Goal: Transaction & Acquisition: Purchase product/service

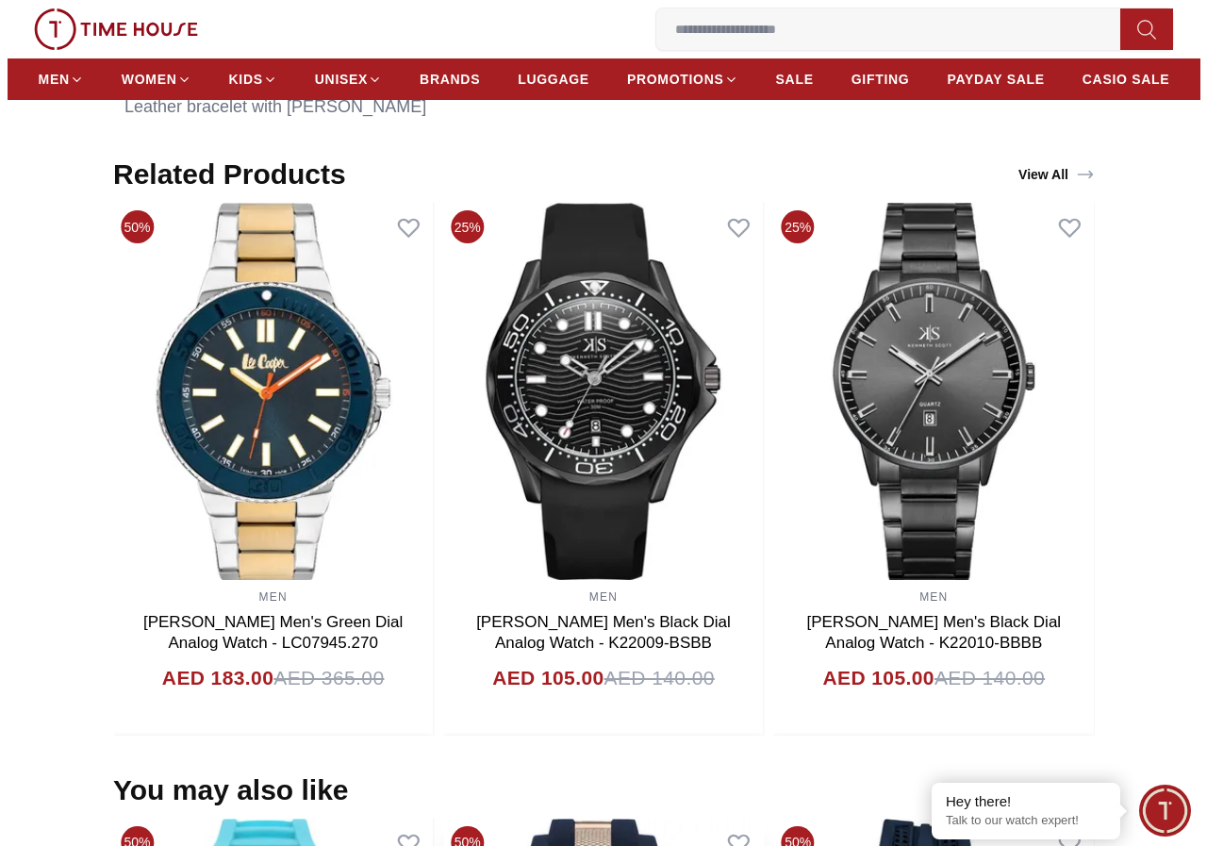
scroll to position [1132, 0]
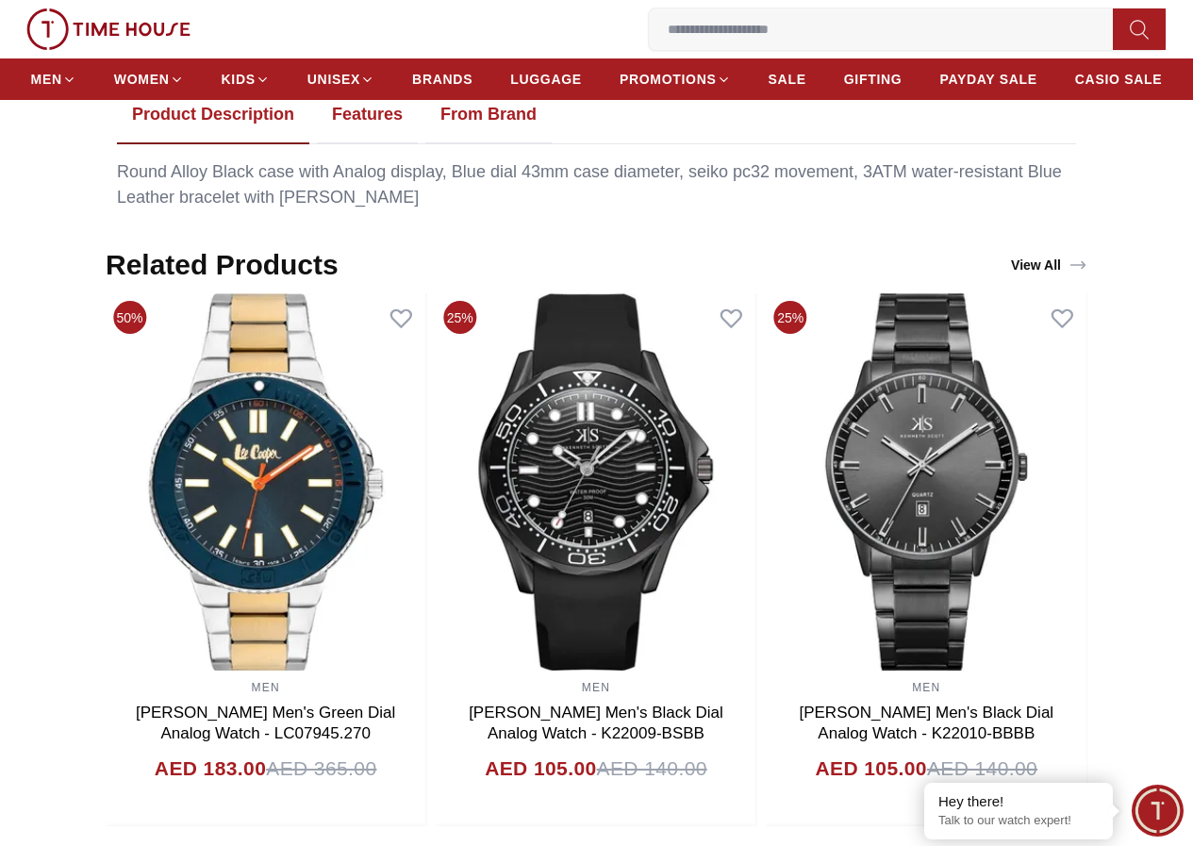
click at [0, 0] on span "My Bag" at bounding box center [0, 0] width 0 height 0
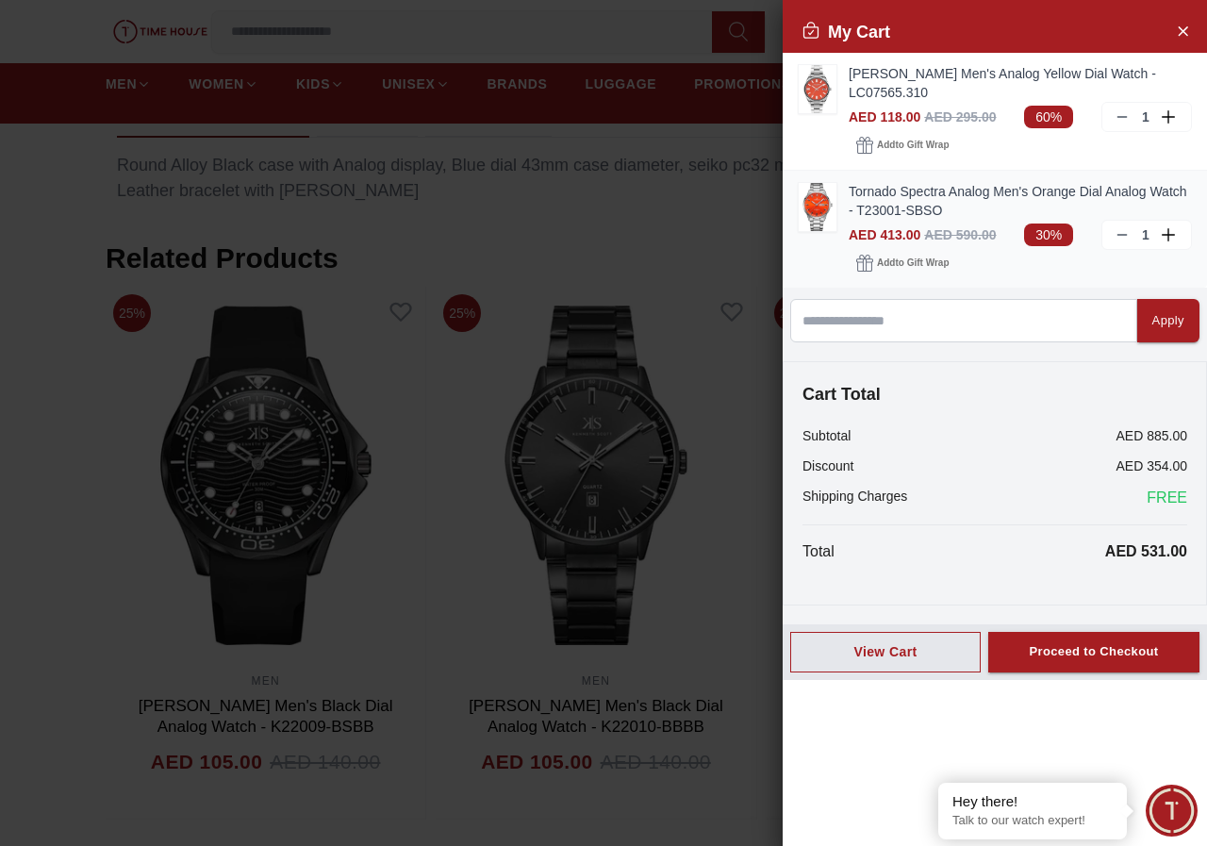
click at [1128, 231] on icon at bounding box center [1122, 234] width 15 height 15
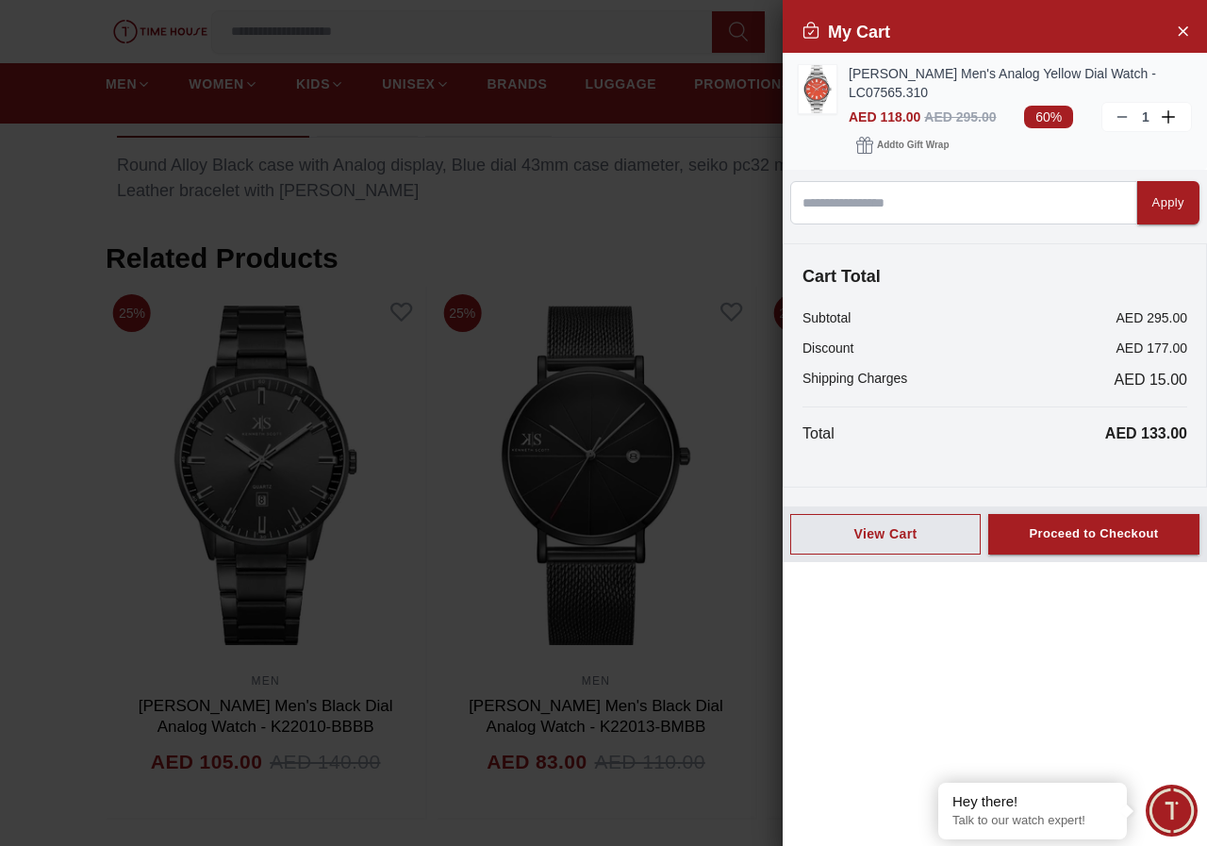
click at [814, 96] on img at bounding box center [818, 89] width 38 height 48
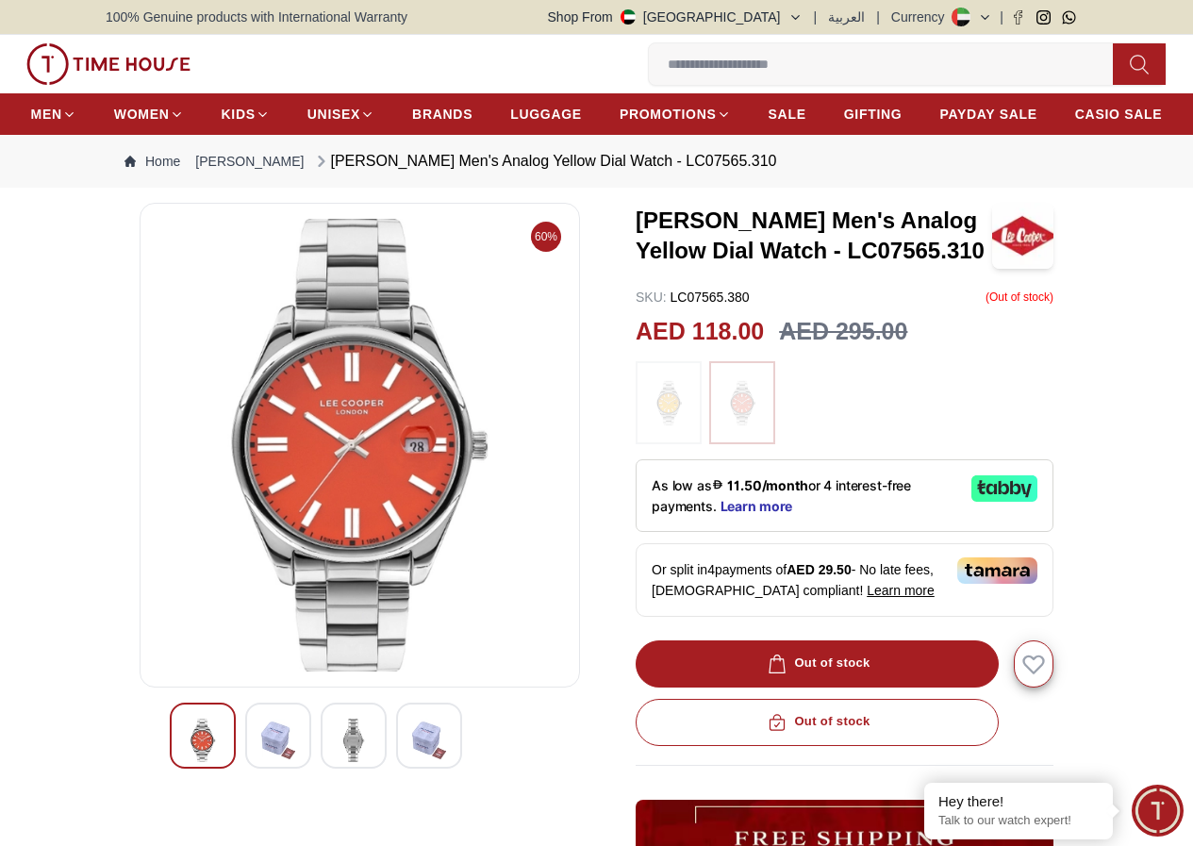
click at [653, 430] on img at bounding box center [668, 403] width 47 height 64
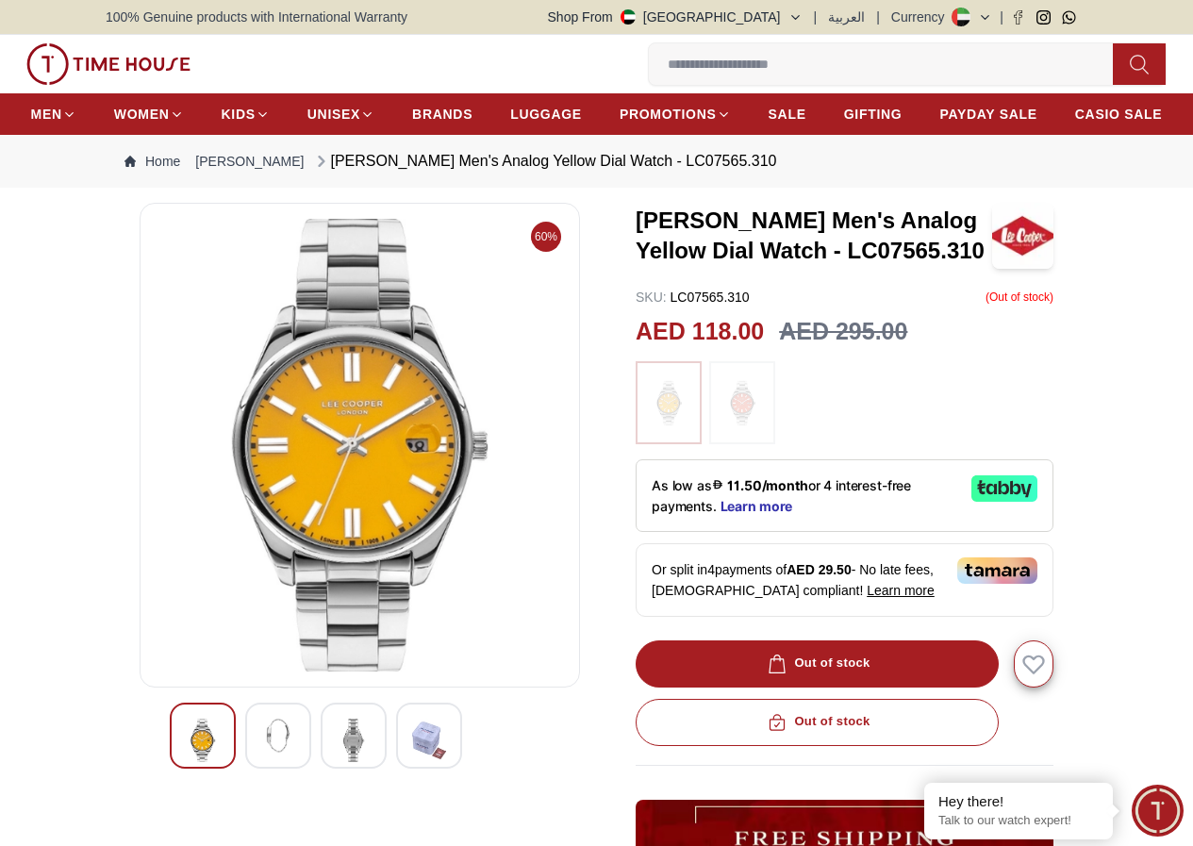
click at [261, 752] on img at bounding box center [278, 736] width 34 height 34
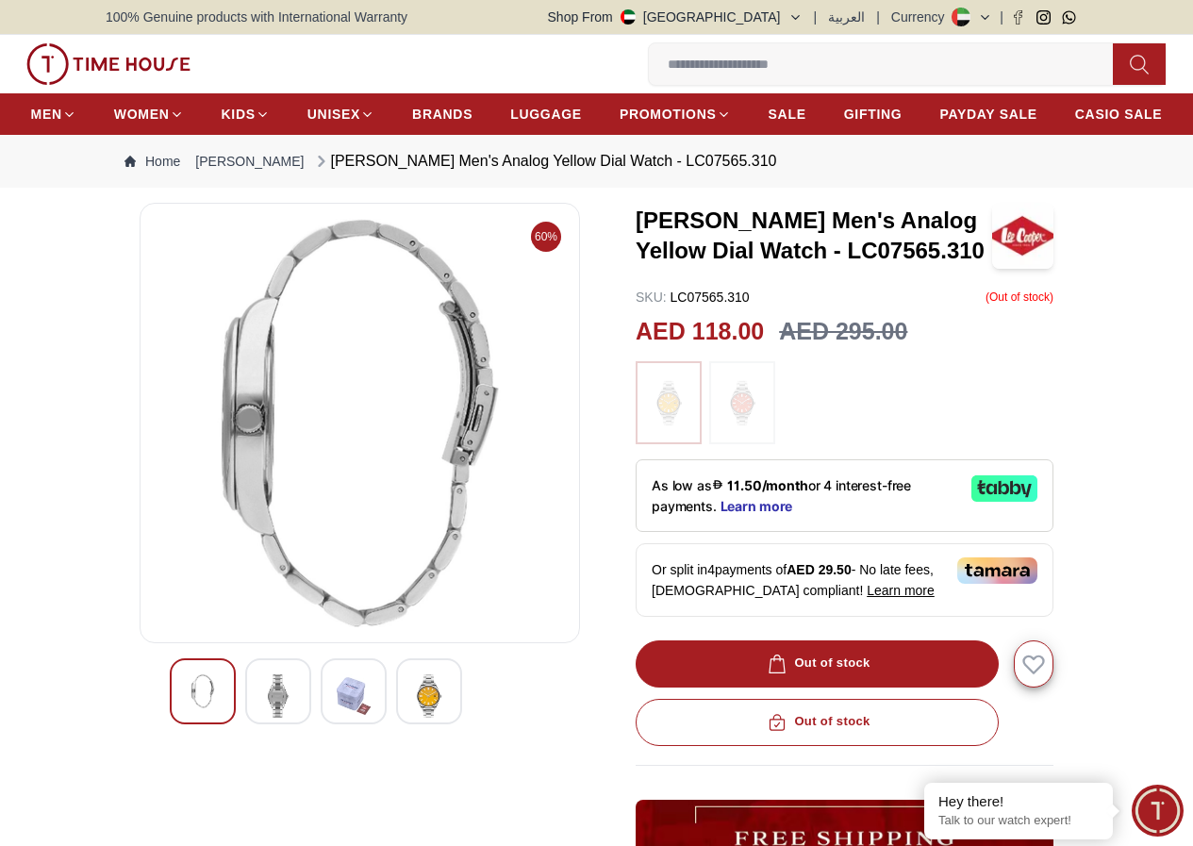
click at [273, 724] on div at bounding box center [278, 691] width 66 height 66
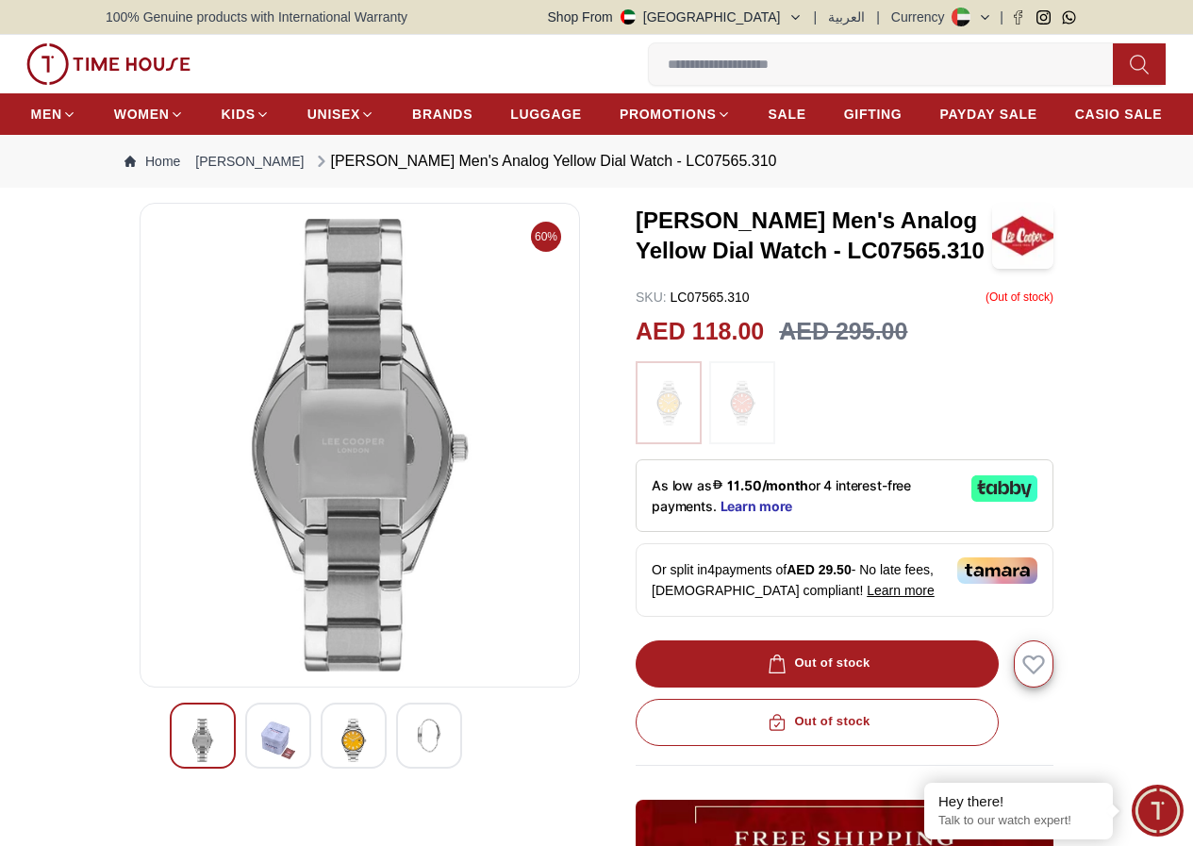
click at [170, 766] on div at bounding box center [203, 735] width 66 height 66
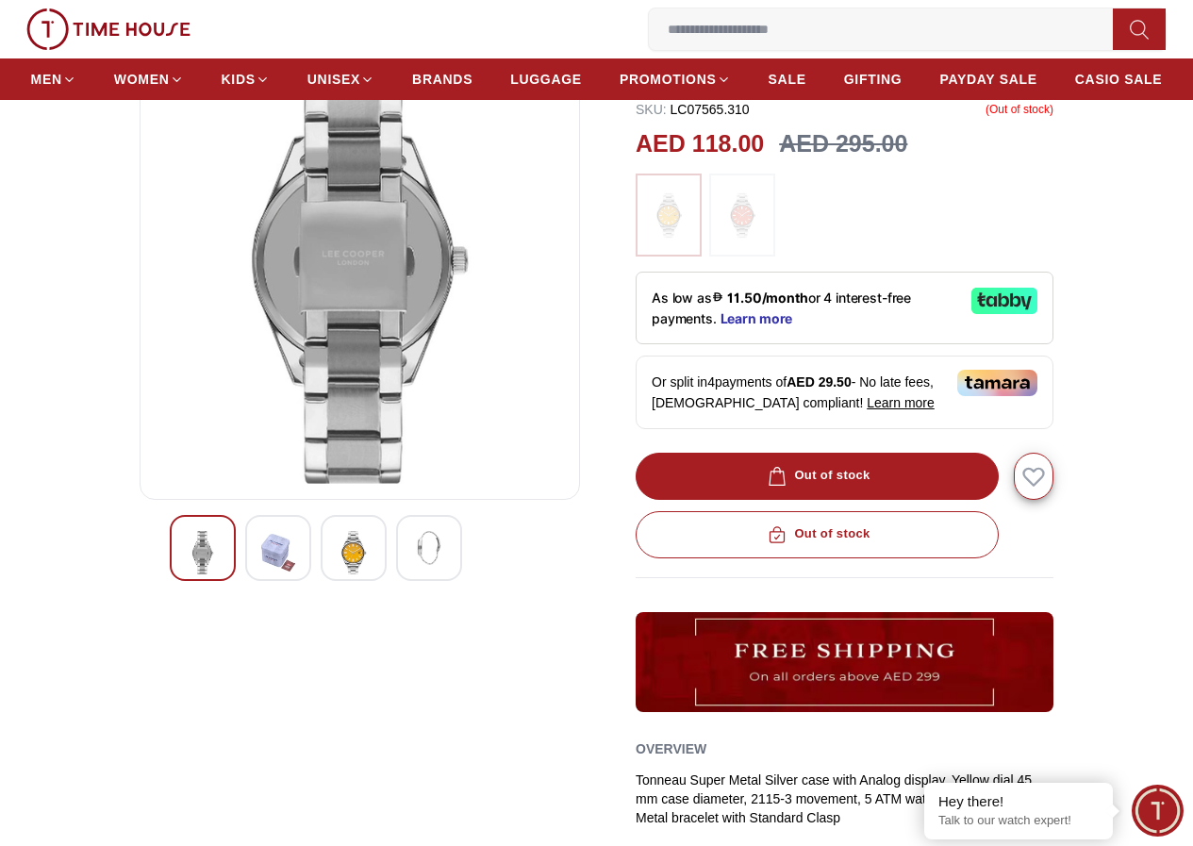
scroll to position [189, 0]
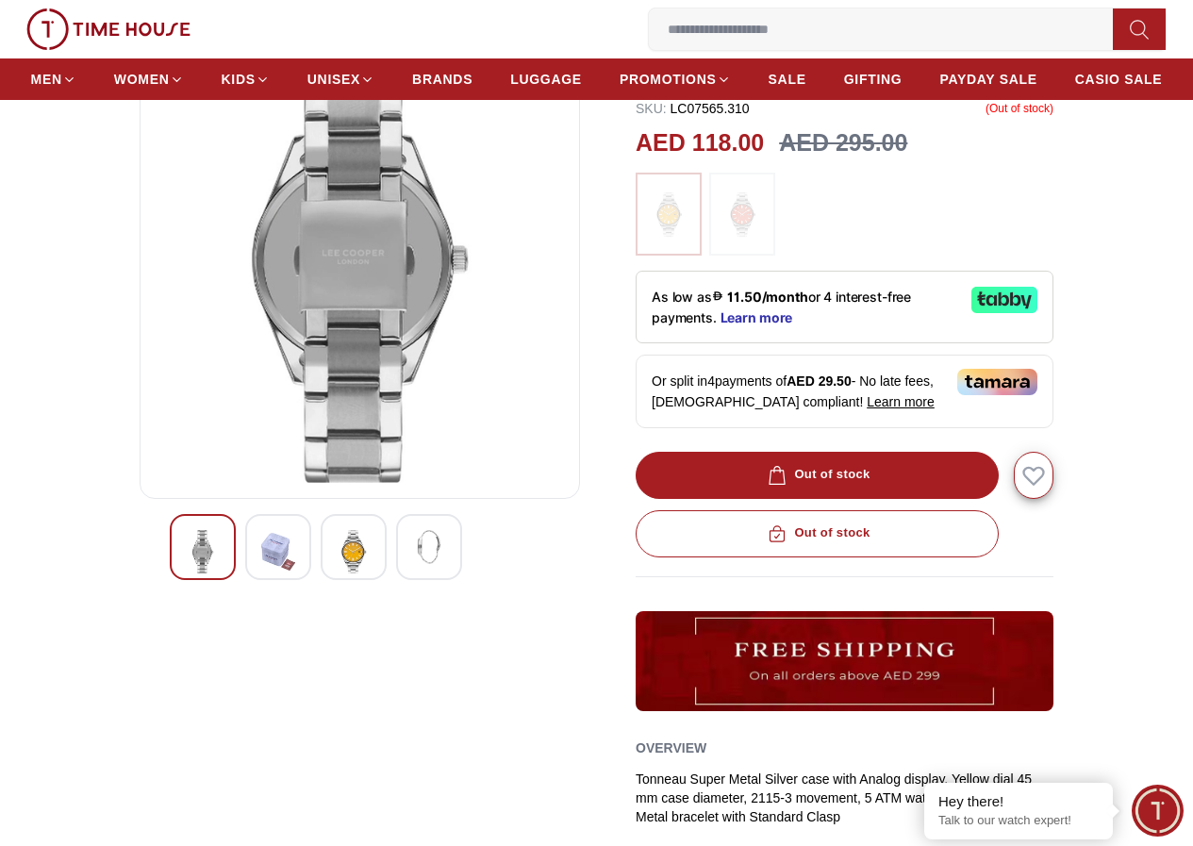
click at [182, 544] on div at bounding box center [203, 547] width 66 height 66
click at [261, 573] on img at bounding box center [278, 551] width 34 height 43
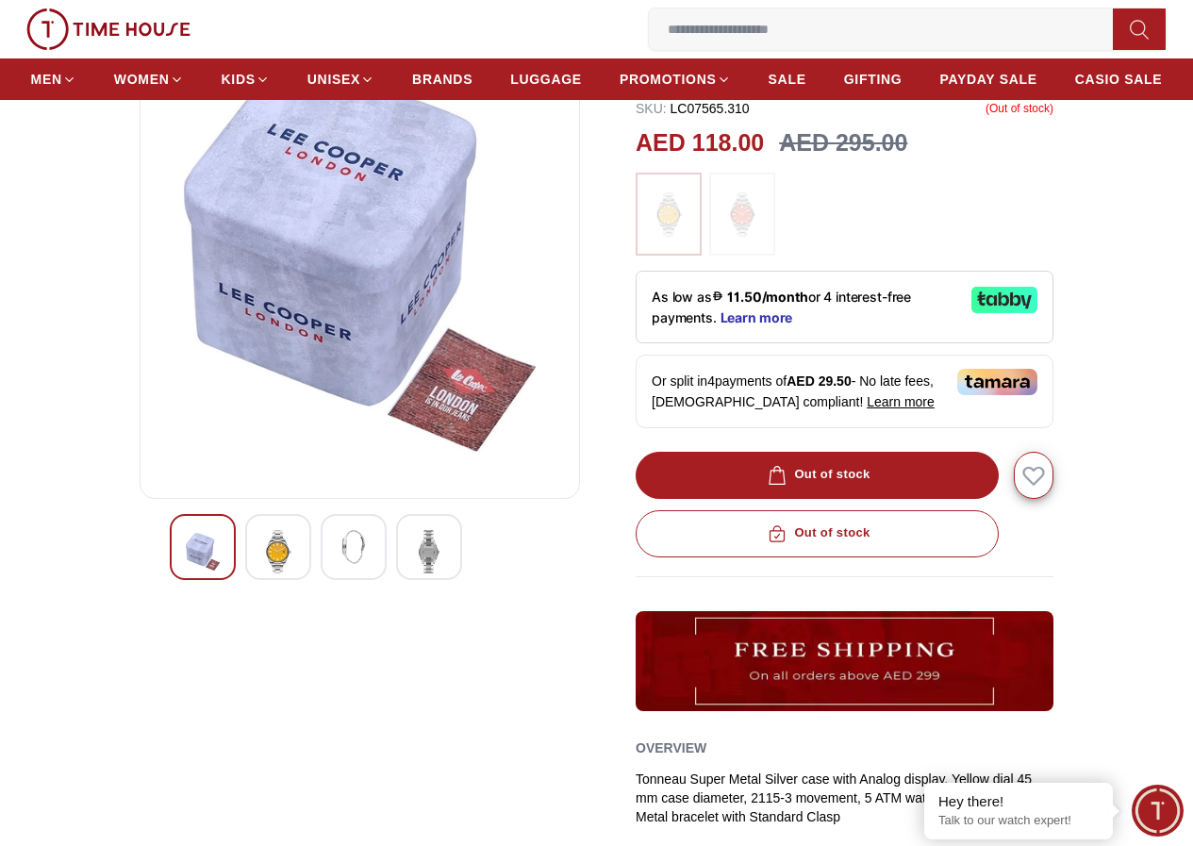
click at [337, 564] on img at bounding box center [354, 547] width 34 height 34
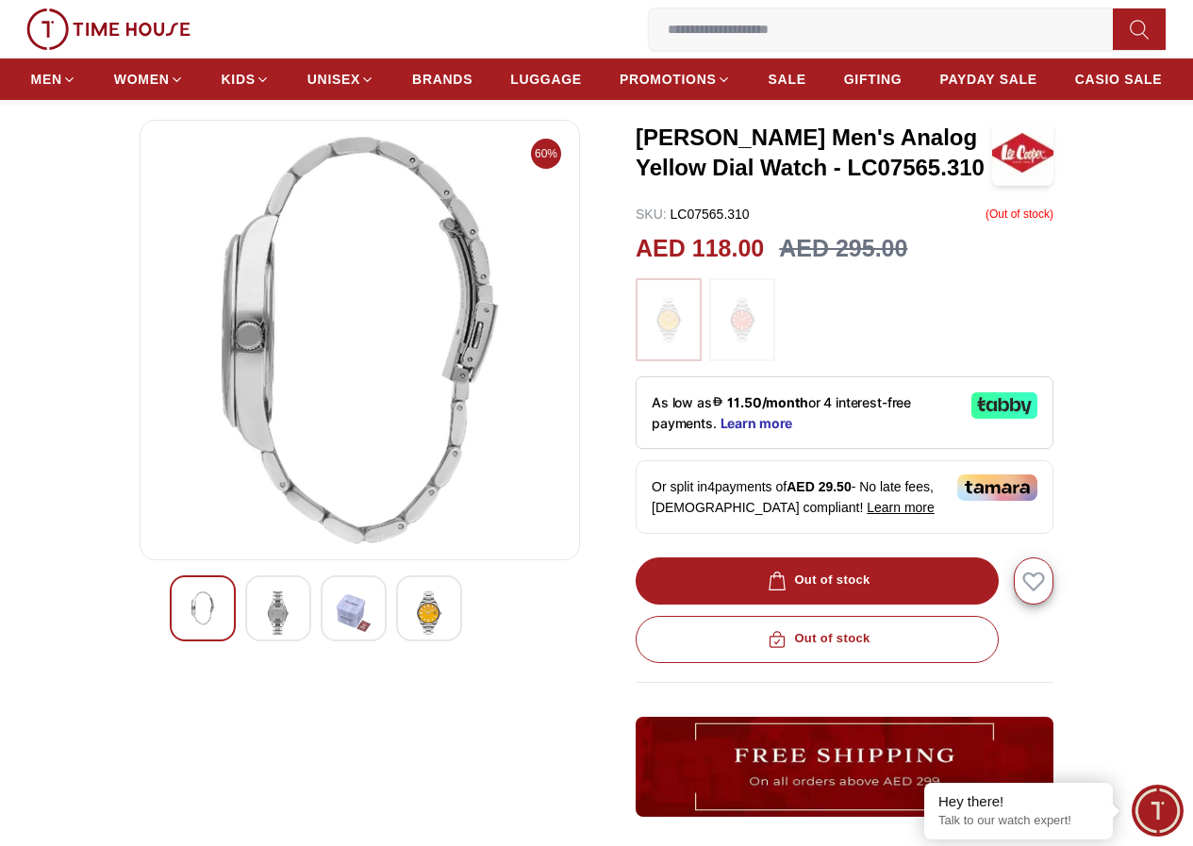
scroll to position [0, 0]
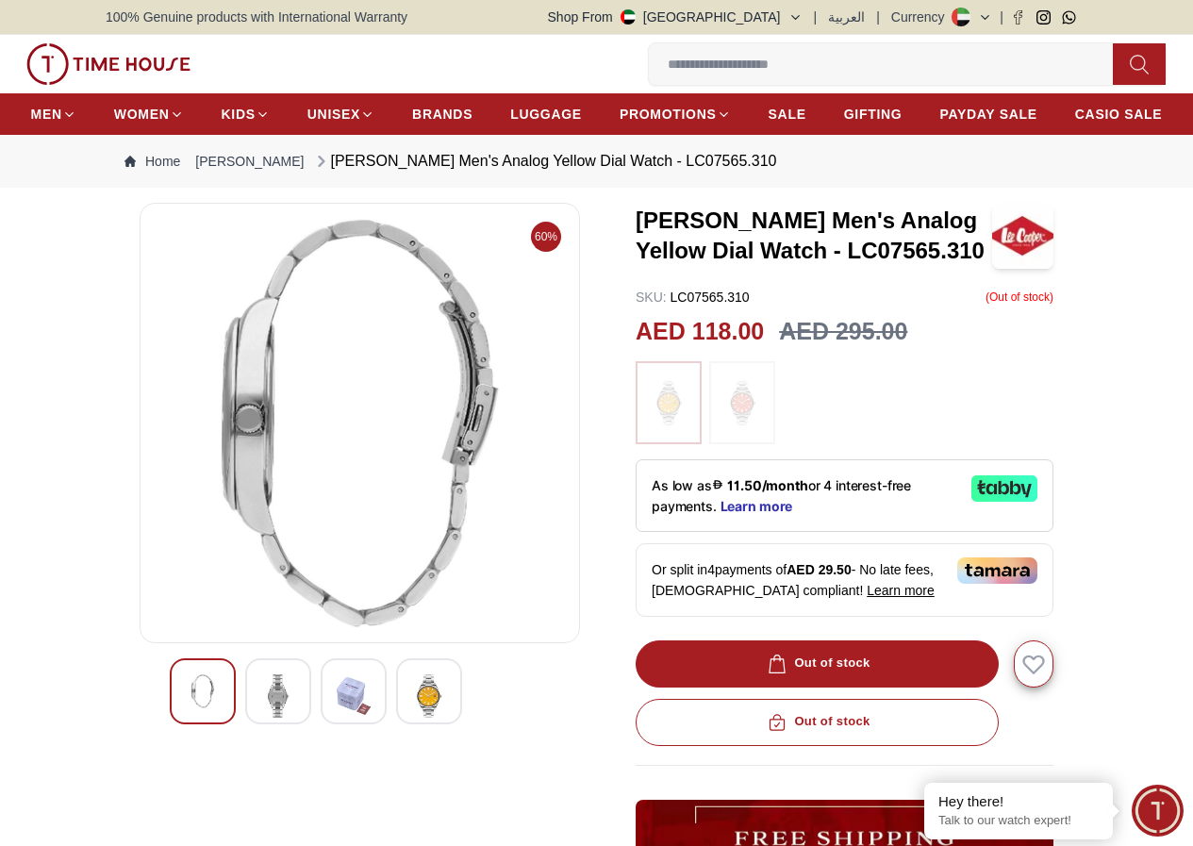
click at [745, 432] on img at bounding box center [742, 403] width 47 height 64
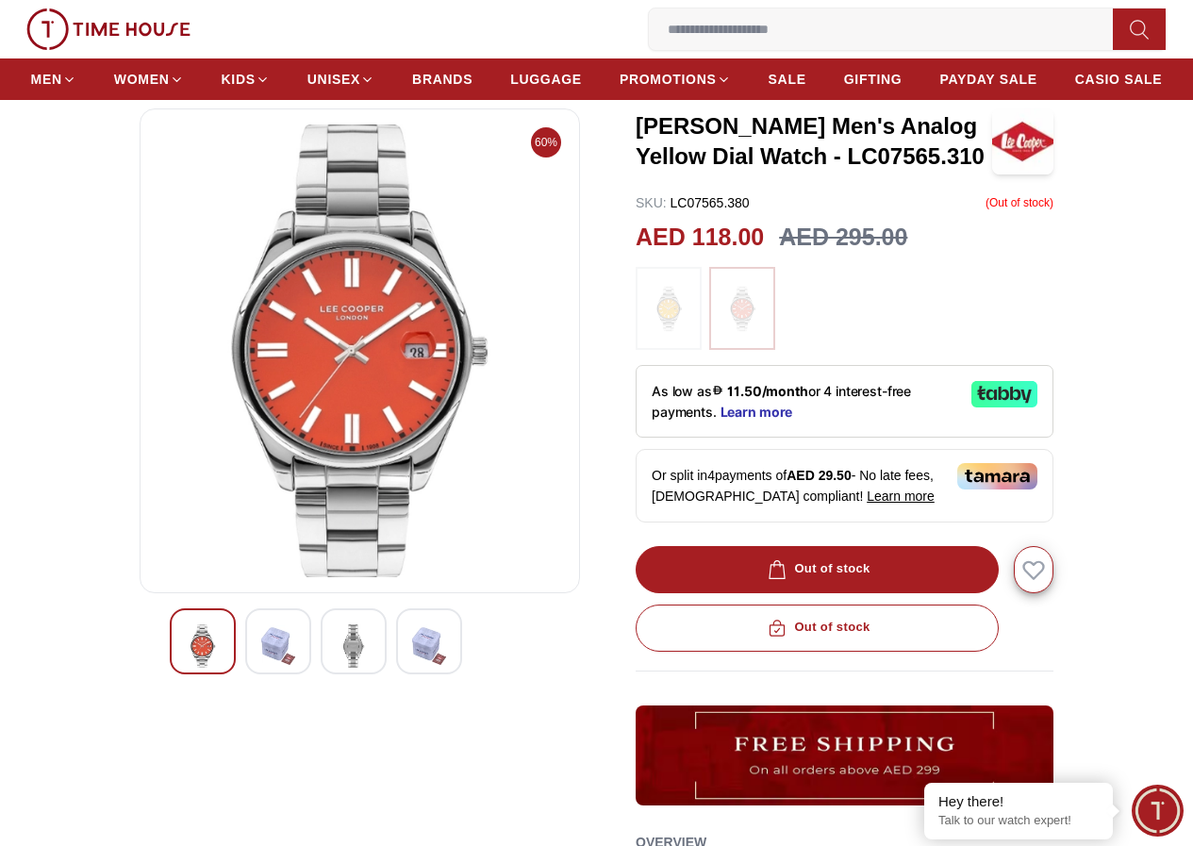
scroll to position [189, 0]
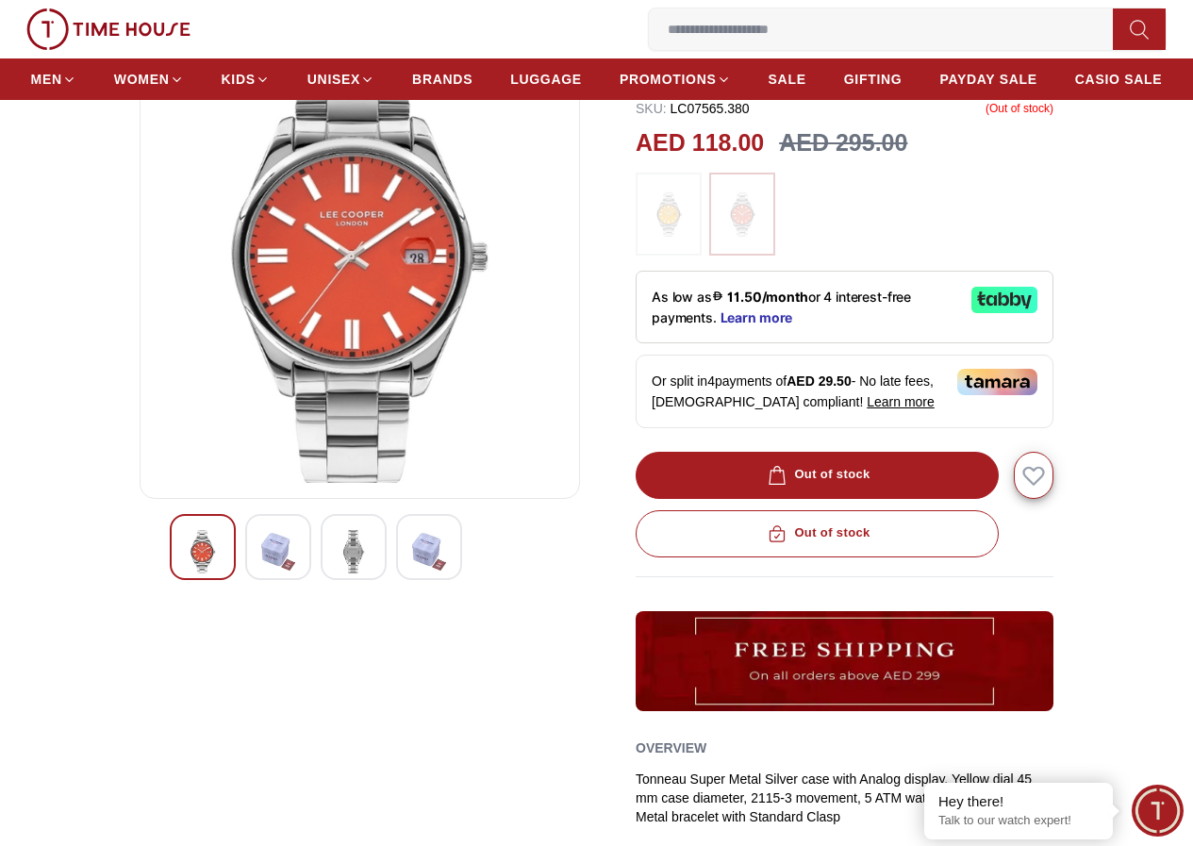
click at [830, 553] on div "Out of stock" at bounding box center [845, 533] width 418 height 47
click at [720, 325] on span "Learn more" at bounding box center [756, 317] width 73 height 15
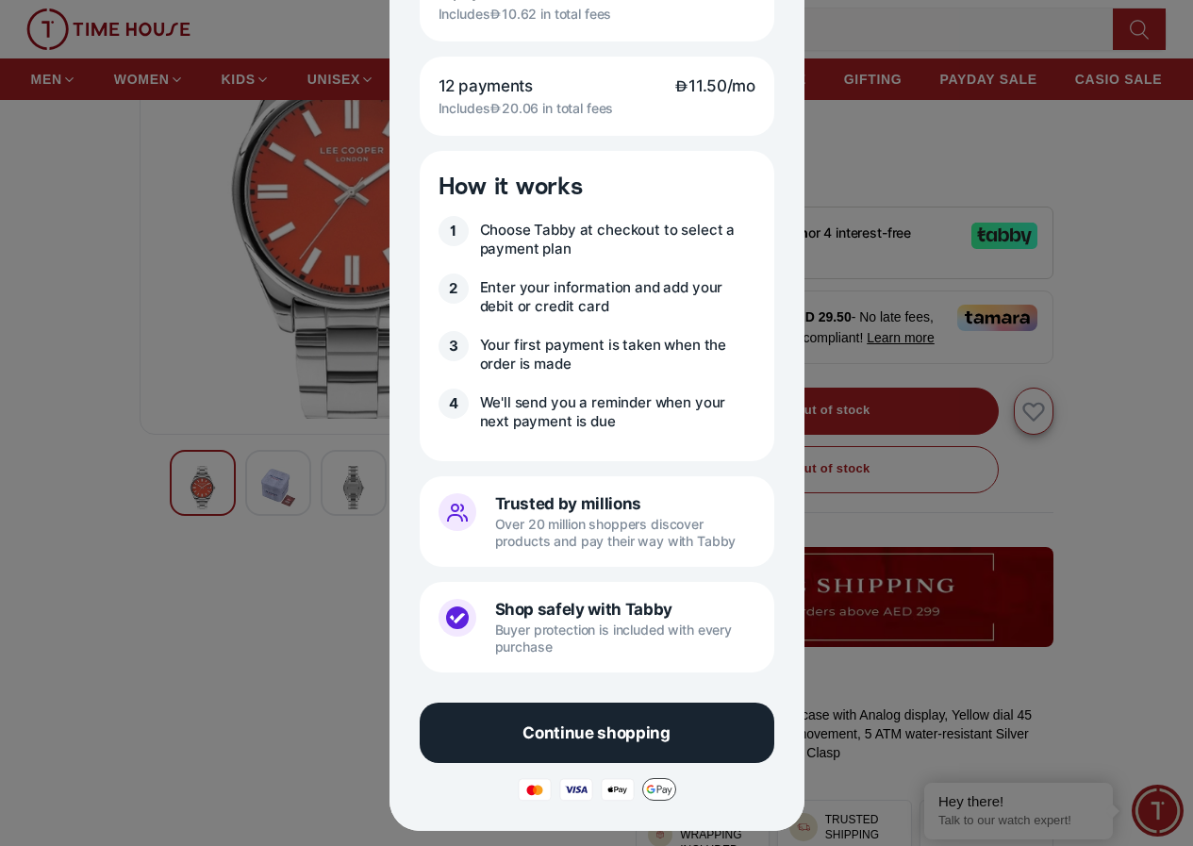
scroll to position [377, 0]
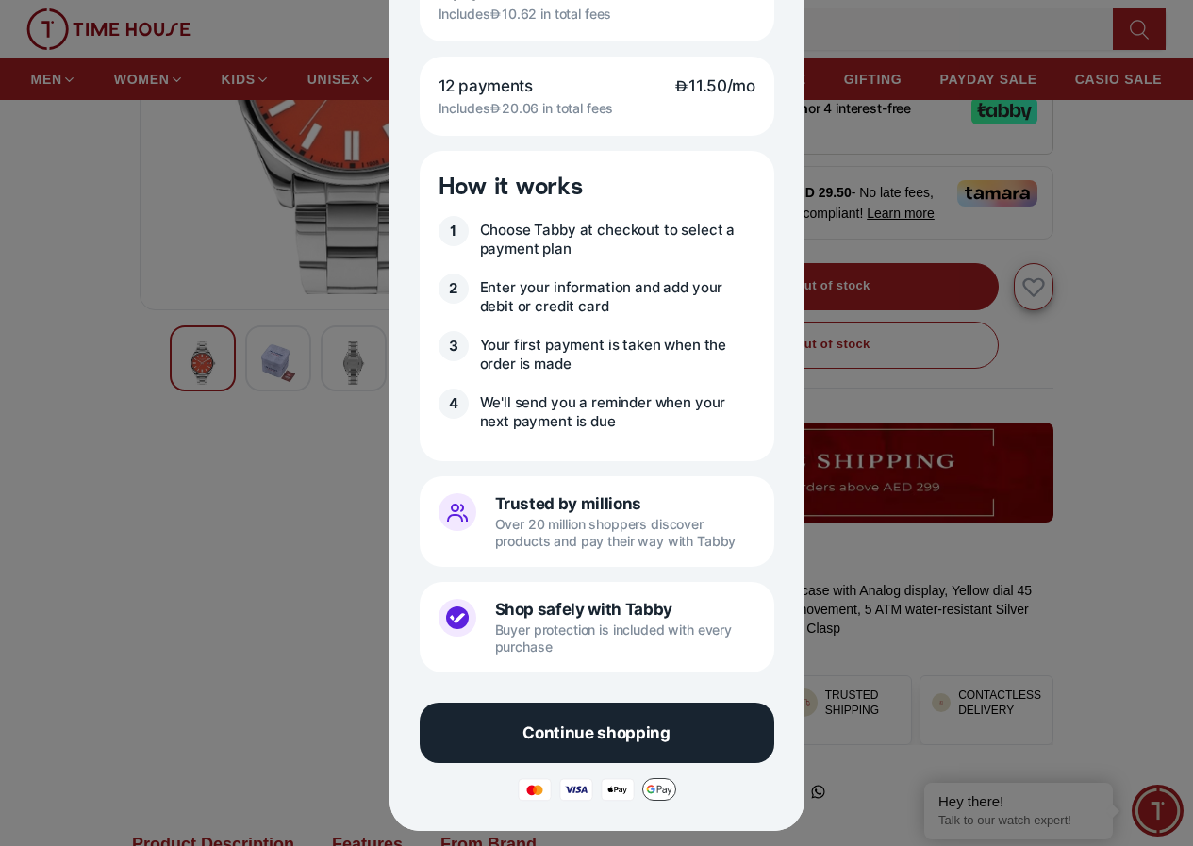
click at [902, 190] on div at bounding box center [596, 423] width 1193 height 846
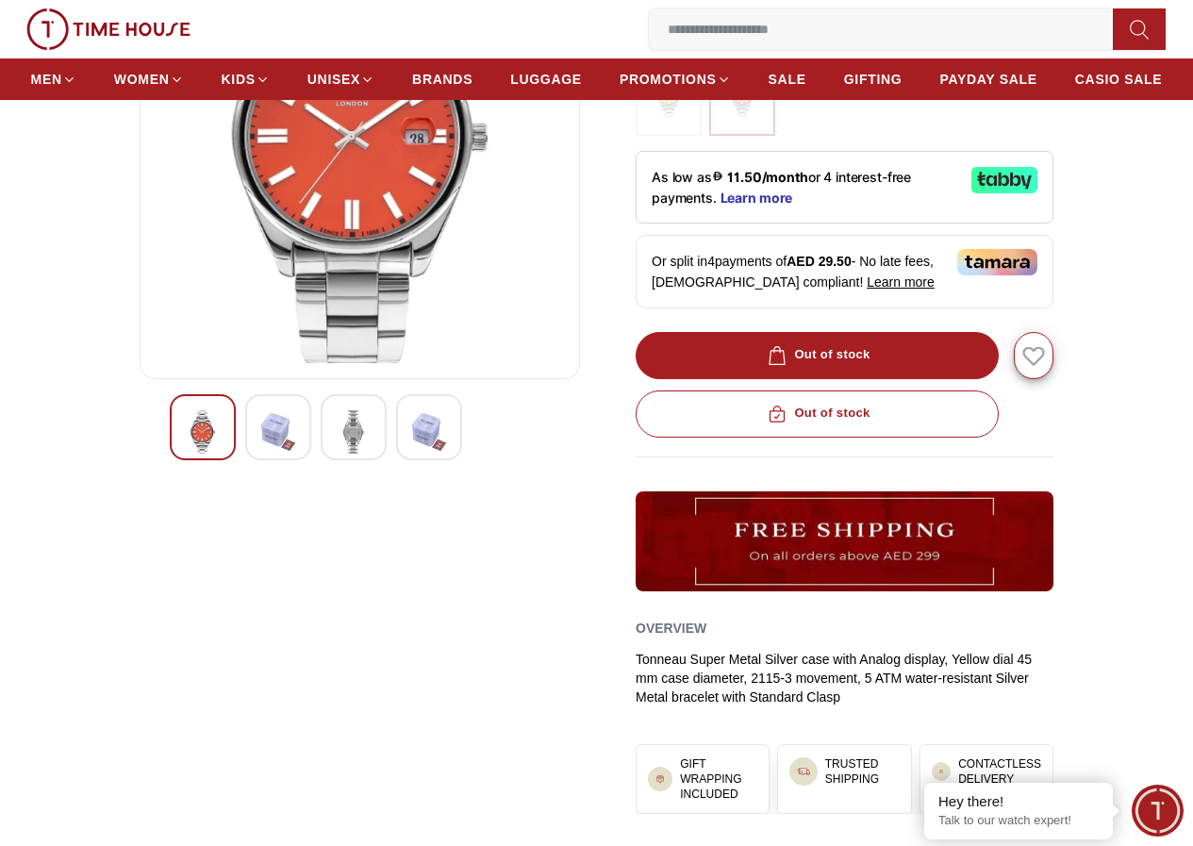
scroll to position [0, 0]
